Goal: Task Accomplishment & Management: Manage account settings

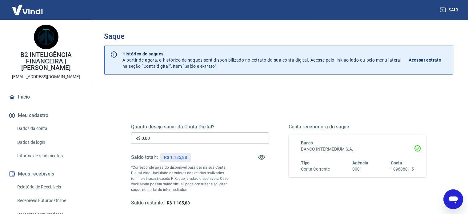
click at [134, 103] on div "Quanto deseja sacar da Conta Digital? R$ 0,00 ​ Saldo total*: R$ 1.185,88 *Corr…" at bounding box center [279, 168] width 310 height 143
drag, startPoint x: 175, startPoint y: 136, endPoint x: 193, endPoint y: 132, distance: 18.5
click at [176, 136] on input "R$ 0,00" at bounding box center [200, 137] width 138 height 11
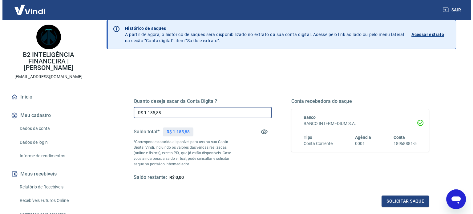
scroll to position [62, 0]
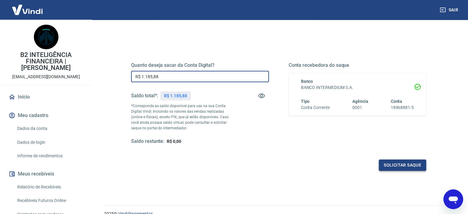
type input "R$ 1.185,88"
click at [399, 165] on button "Solicitar saque" at bounding box center [402, 165] width 47 height 11
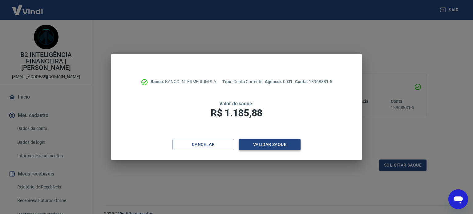
click at [286, 148] on button "Validar saque" at bounding box center [270, 144] width 62 height 11
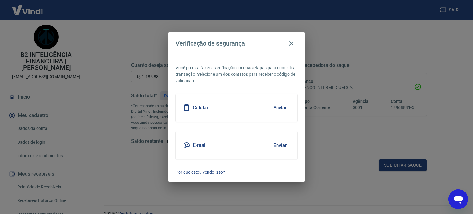
click at [281, 143] on button "Enviar" at bounding box center [280, 145] width 20 height 13
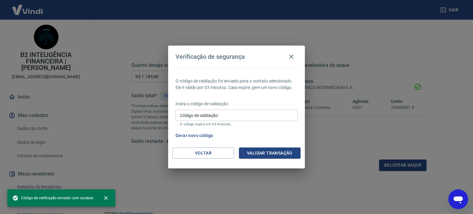
click at [228, 112] on input "Código de validação" at bounding box center [237, 115] width 122 height 11
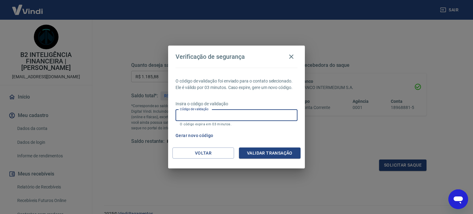
click at [223, 117] on input "Código de validação" at bounding box center [237, 115] width 122 height 11
type input "580962"
click at [269, 155] on button "Validar transação" at bounding box center [270, 153] width 62 height 11
